Goal: Navigation & Orientation: Go to known website

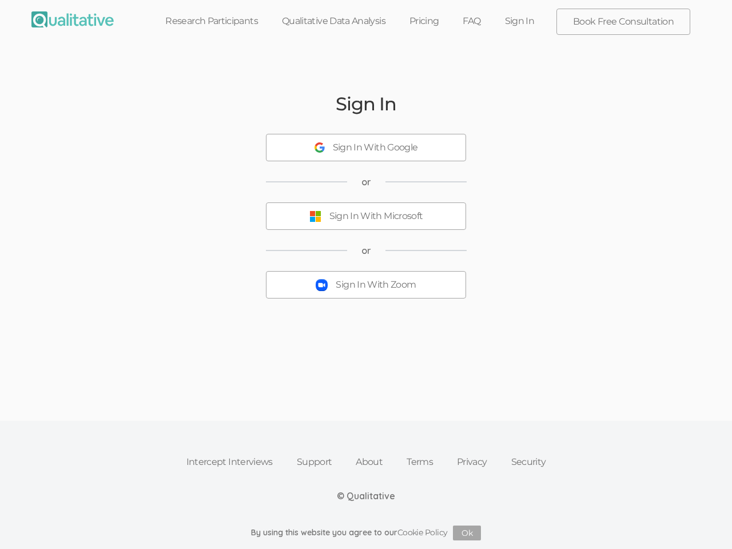
click at [366, 275] on button "Sign In With Zoom" at bounding box center [366, 284] width 200 height 27
click at [366, 148] on div "Sign In With Google" at bounding box center [375, 147] width 85 height 13
click at [366, 216] on div "Sign In With Microsoft" at bounding box center [377, 216] width 94 height 13
click at [366, 285] on div "Sign In With Zoom" at bounding box center [376, 285] width 80 height 13
click at [467, 533] on button "Ok" at bounding box center [467, 533] width 28 height 15
